Goal: Use online tool/utility: Utilize a website feature to perform a specific function

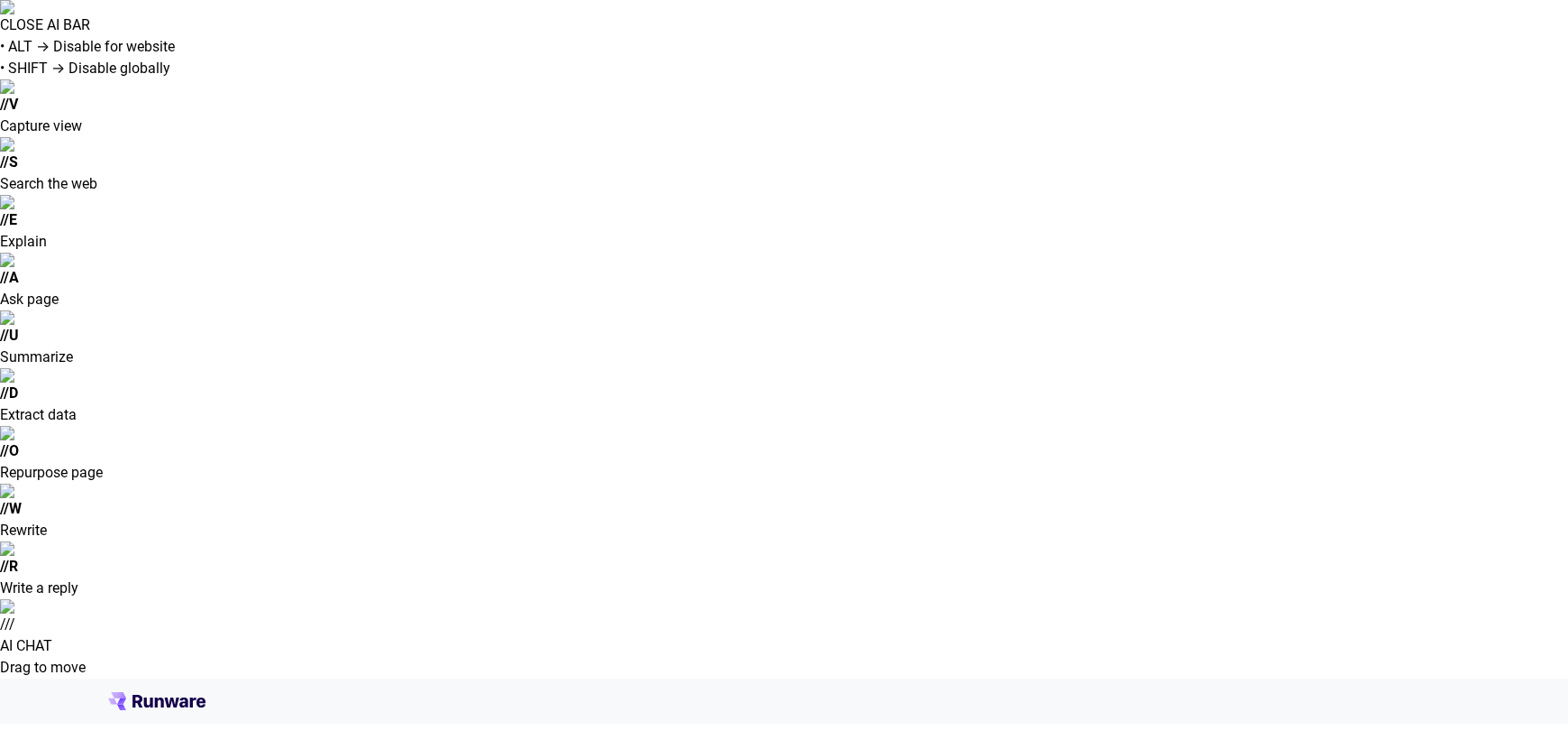
drag, startPoint x: 0, startPoint y: 0, endPoint x: 694, endPoint y: 177, distance: 716.2
type input "**********"
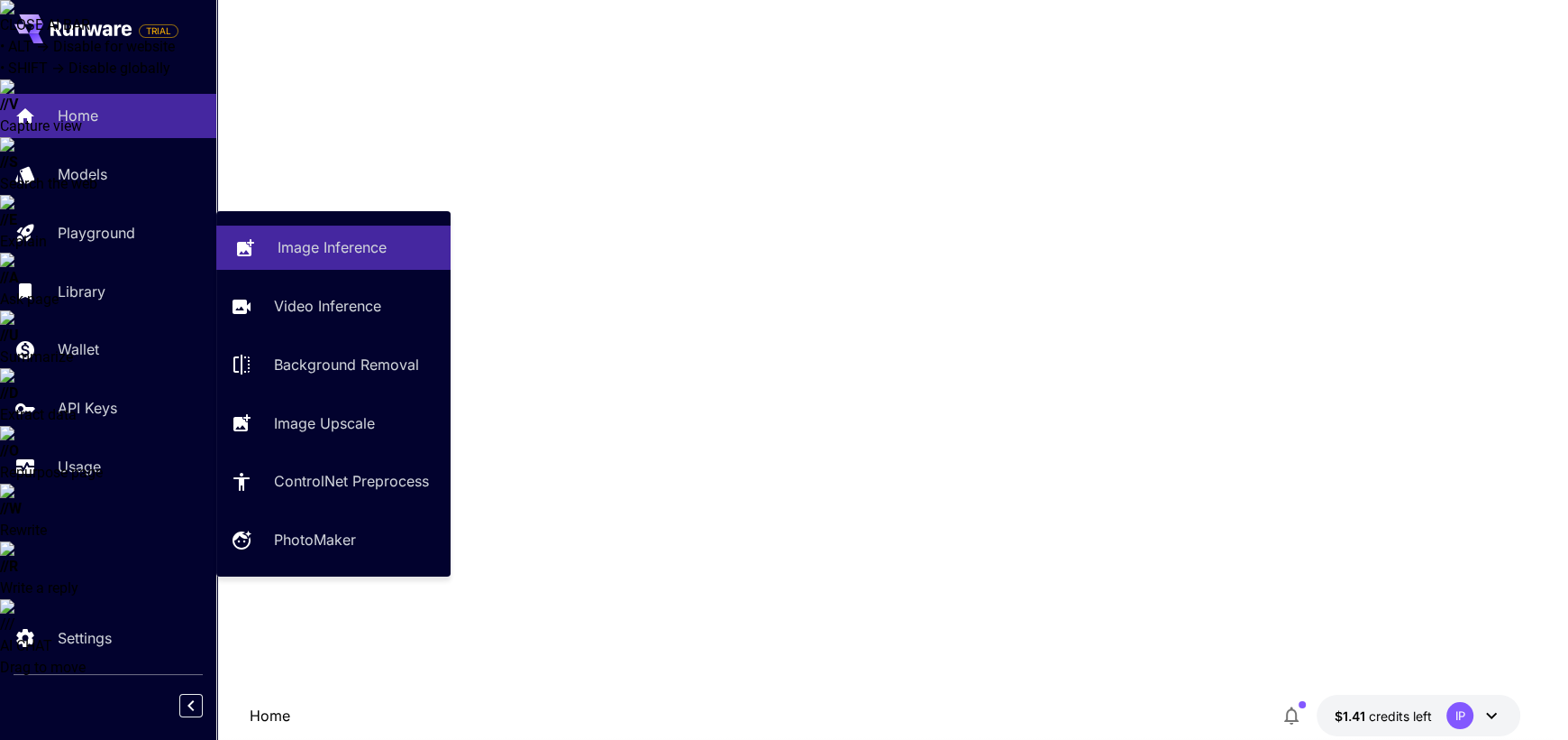
click at [287, 244] on p "Image Inference" at bounding box center [333, 247] width 109 height 22
